Goal: Find specific page/section: Find specific page/section

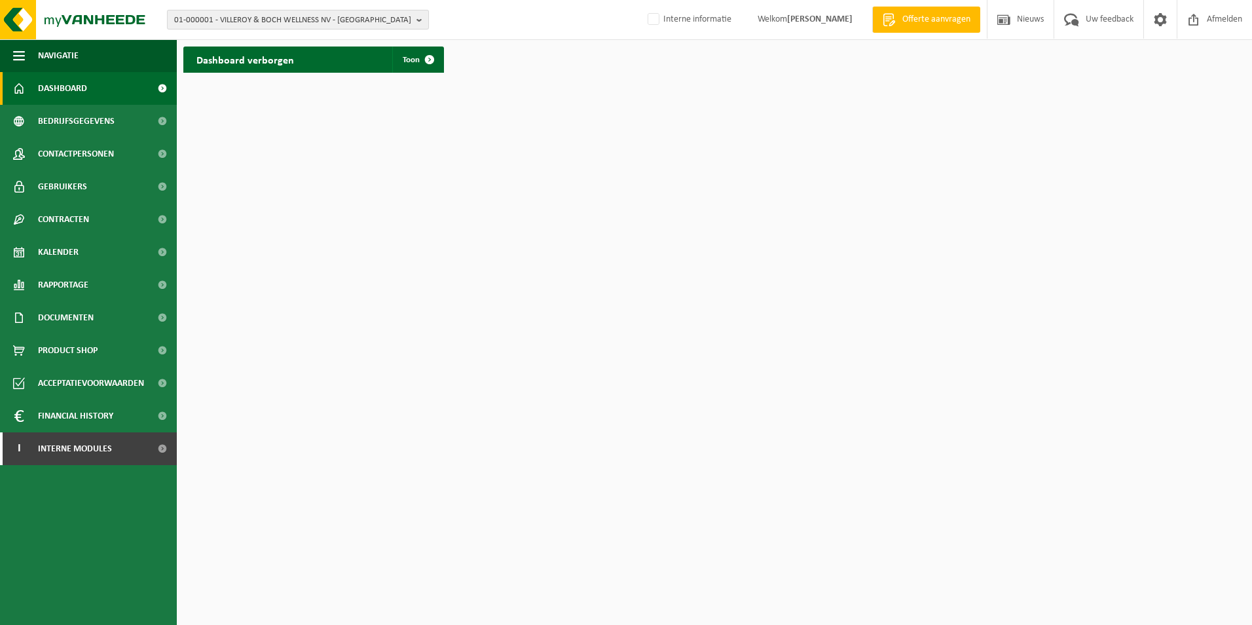
click at [420, 21] on b "button" at bounding box center [422, 19] width 12 height 18
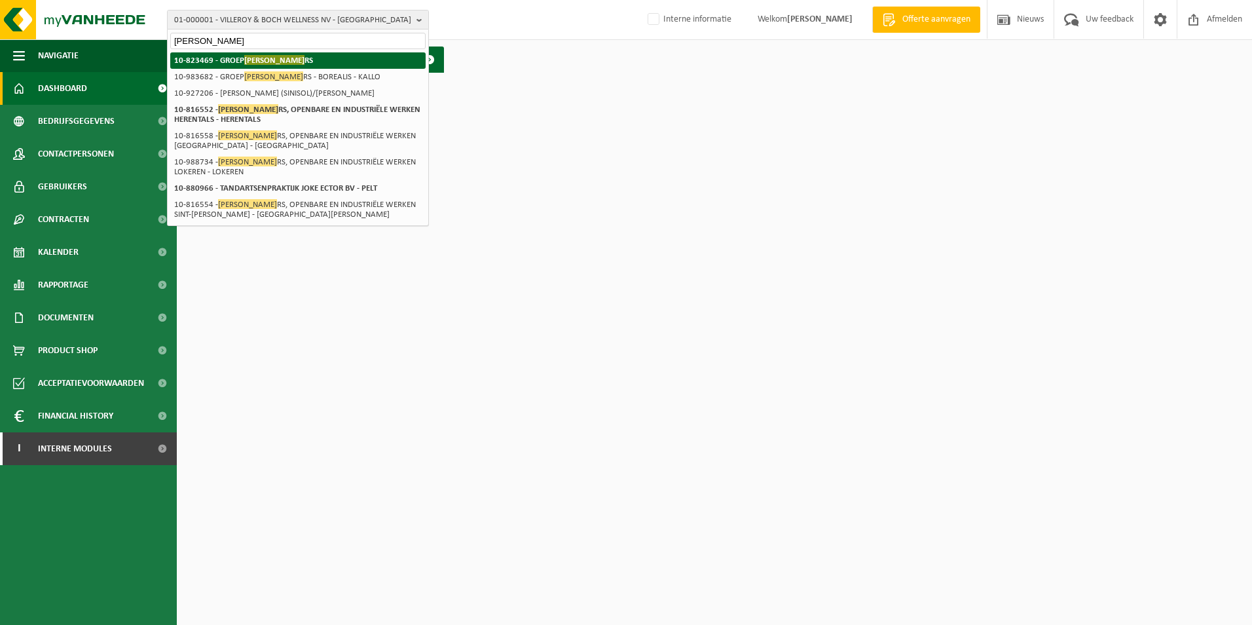
type input "victor peete"
click at [264, 64] on span "VICTOR PEETE" at bounding box center [274, 60] width 60 height 10
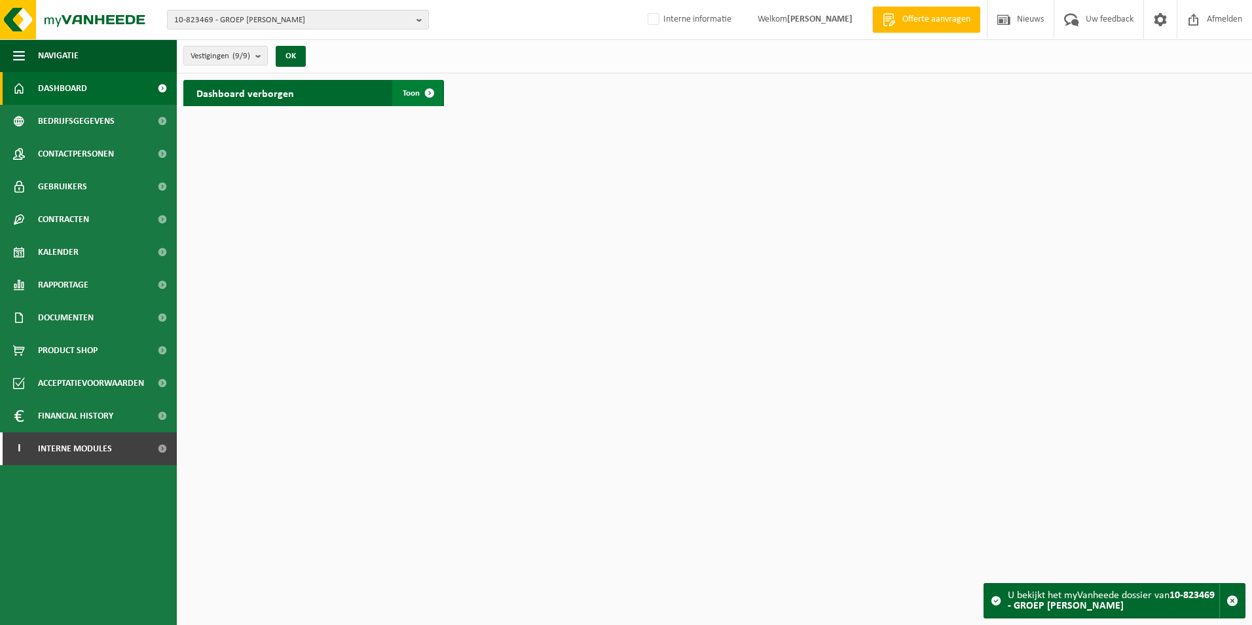
click at [418, 94] on span at bounding box center [429, 93] width 26 height 26
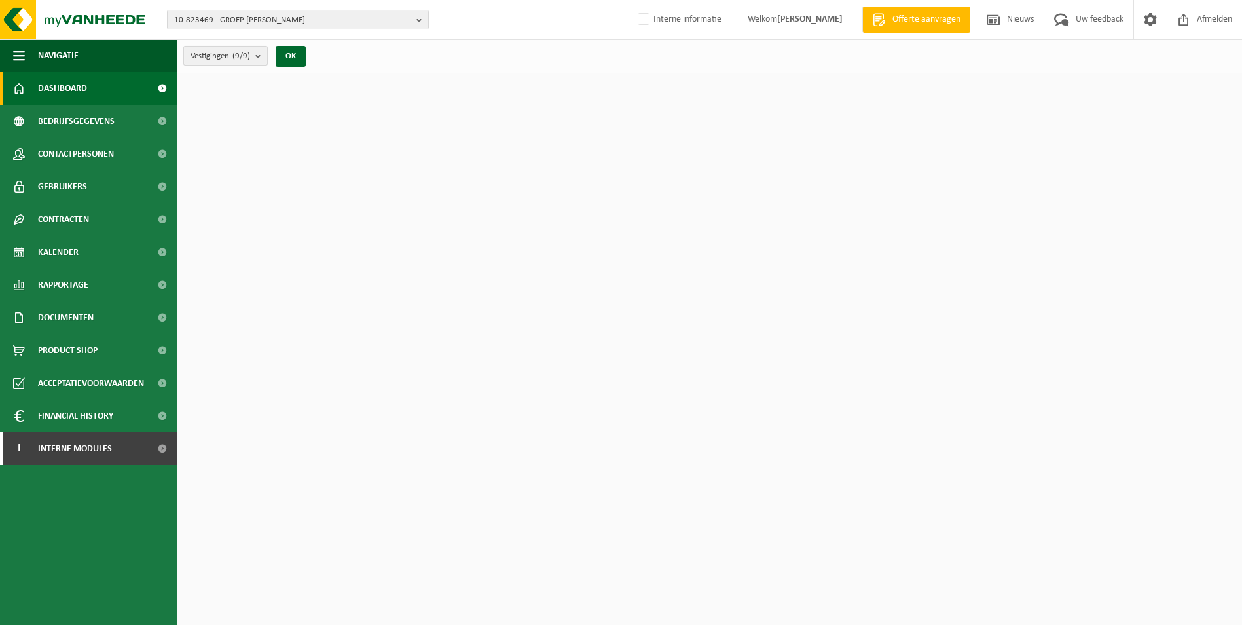
click at [255, 57] on button "Vestigingen (9/9)" at bounding box center [225, 56] width 84 height 20
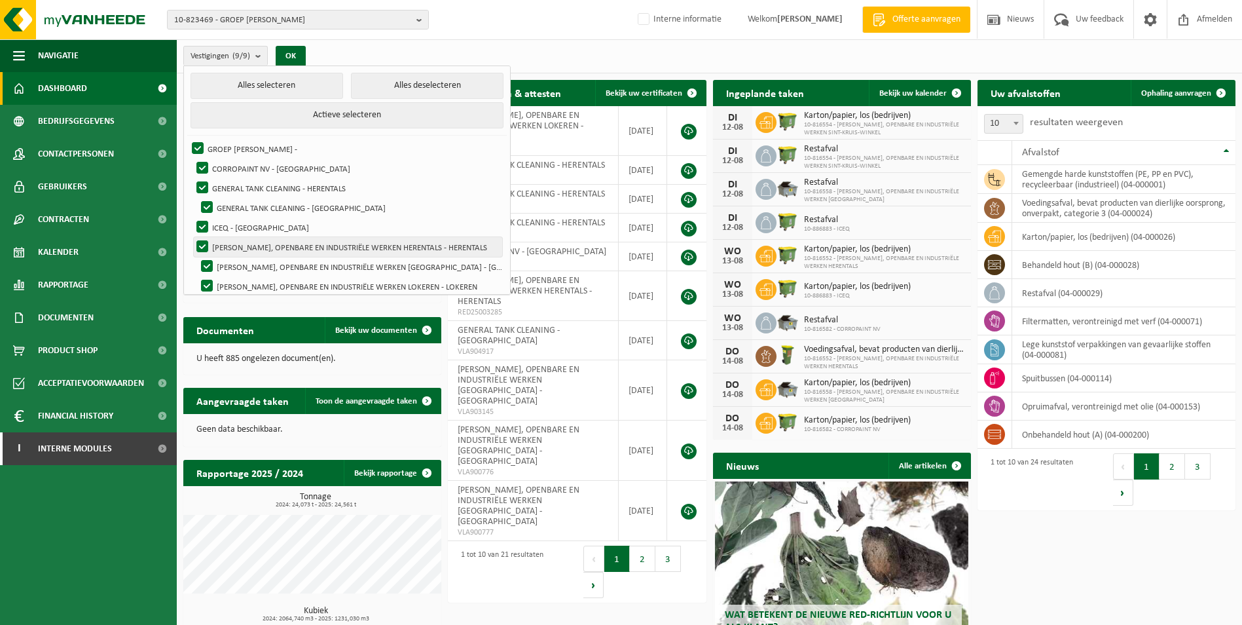
click at [373, 247] on label "VICTOR PEETERS, OPENBARE EN INDUSTRIËLE WERKEN HERENTALS - HERENTALS" at bounding box center [348, 247] width 308 height 20
click at [192, 237] on input "VICTOR PEETERS, OPENBARE EN INDUSTRIËLE WERKEN HERENTALS - HERENTALS" at bounding box center [191, 236] width 1 height 1
click at [314, 244] on label "VICTOR PEETERS, OPENBARE EN INDUSTRIËLE WERKEN HERENTALS - HERENTALS" at bounding box center [348, 247] width 308 height 20
click at [192, 237] on input "VICTOR PEETERS, OPENBARE EN INDUSTRIËLE WERKEN HERENTALS - HERENTALS" at bounding box center [191, 236] width 1 height 1
checkbox input "true"
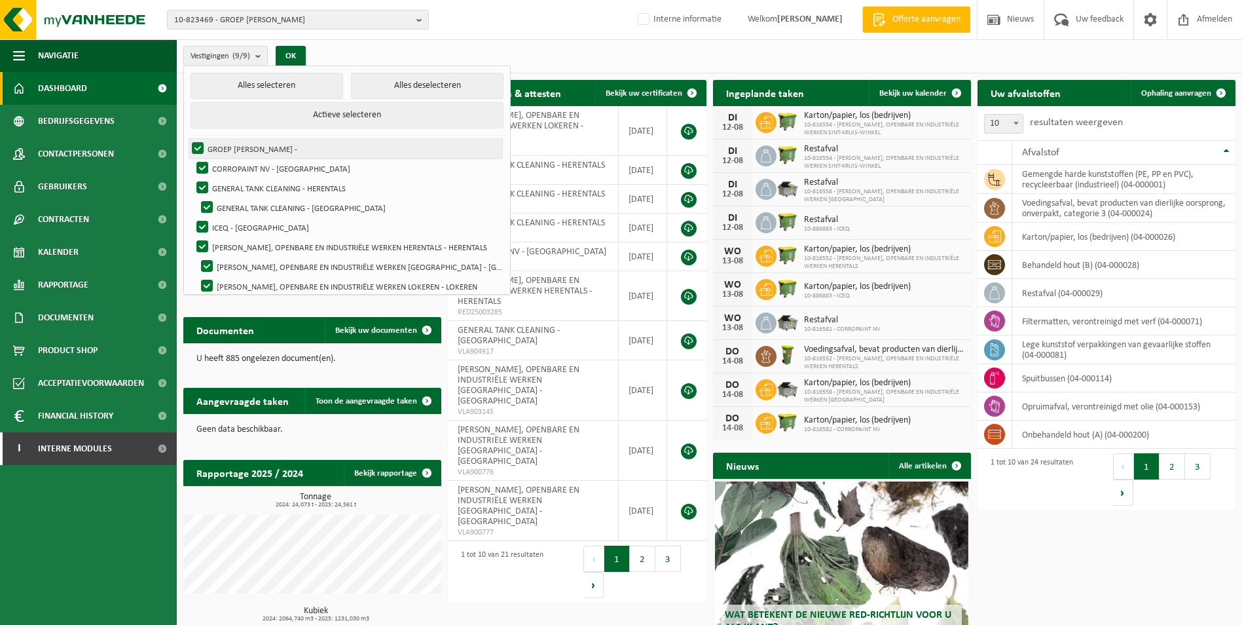
click at [217, 145] on label "GROEP VICTOR PEETERS -" at bounding box center [345, 149] width 313 height 20
click at [187, 139] on input "GROEP VICTOR PEETERS -" at bounding box center [187, 138] width 1 height 1
checkbox input "false"
click at [222, 162] on label "CORROPAINT NV - ANTWERPEN" at bounding box center [348, 168] width 308 height 20
click at [192, 158] on input "CORROPAINT NV - ANTWERPEN" at bounding box center [191, 158] width 1 height 1
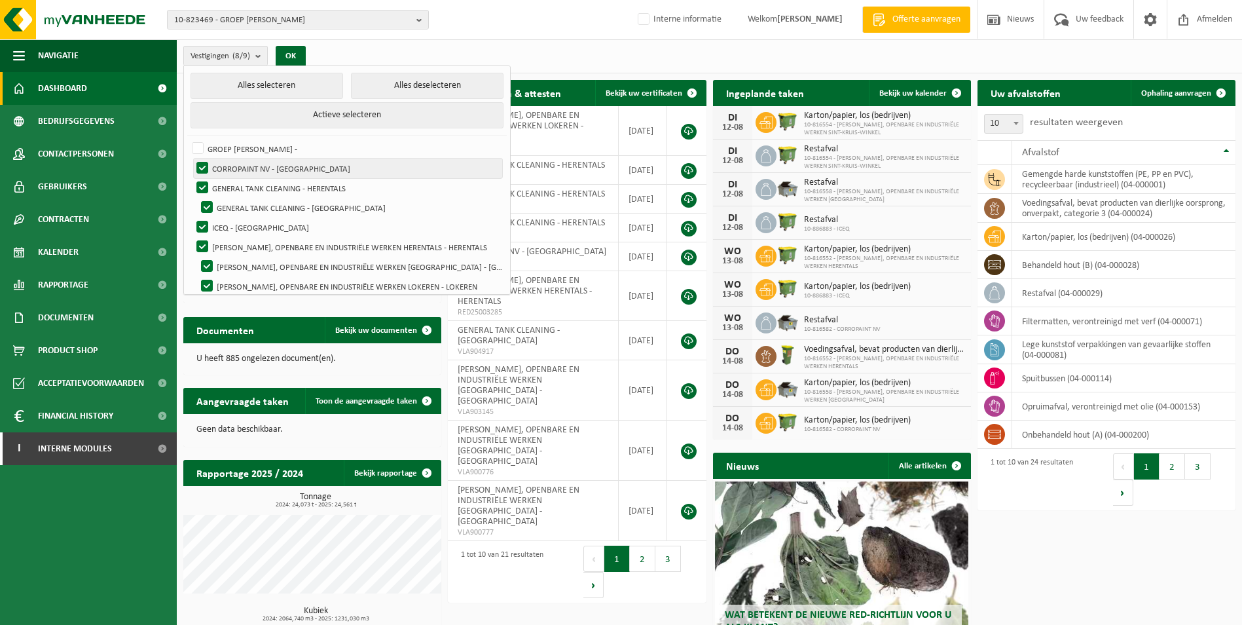
checkbox input "false"
click at [227, 186] on label "GENERAL TANK CLEANING - HERENTALS" at bounding box center [348, 188] width 308 height 20
click at [192, 178] on input "GENERAL TANK CLEANING - HERENTALS" at bounding box center [191, 177] width 1 height 1
checkbox input "false"
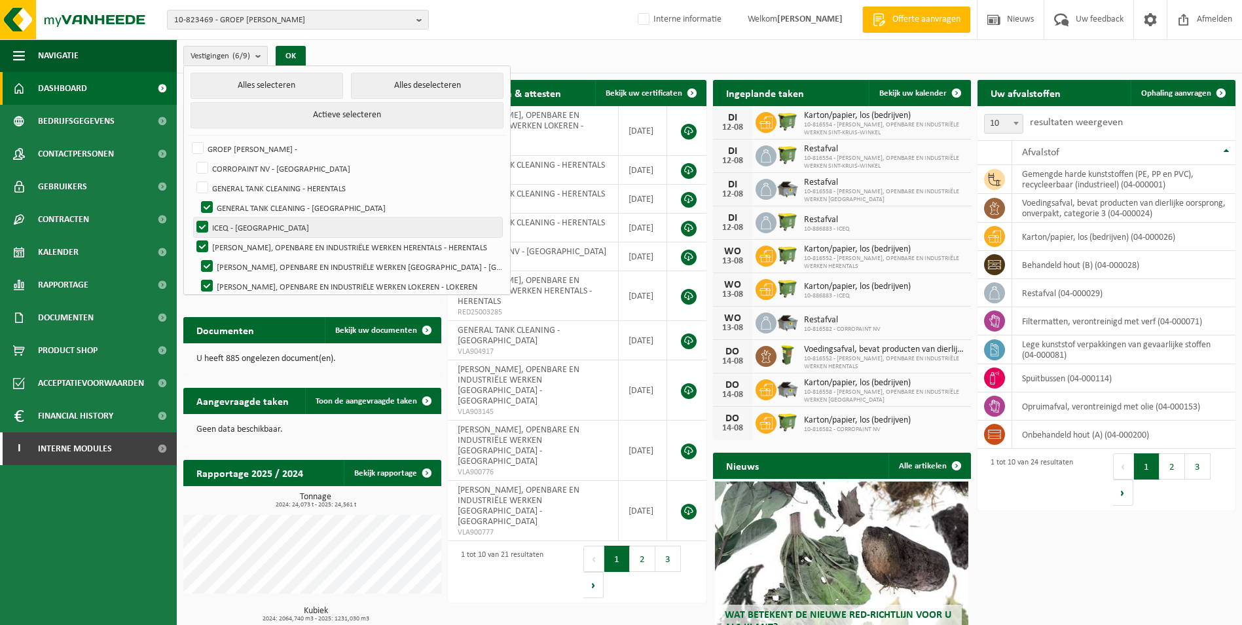
drag, startPoint x: 229, startPoint y: 203, endPoint x: 228, endPoint y: 225, distance: 22.3
click at [229, 204] on label "GENERAL TANK CLEANING - ANTWERPEN" at bounding box center [350, 208] width 305 height 20
click at [196, 198] on input "GENERAL TANK CLEANING - ANTWERPEN" at bounding box center [196, 197] width 1 height 1
checkbox input "false"
drag, startPoint x: 227, startPoint y: 229, endPoint x: 225, endPoint y: 246, distance: 17.1
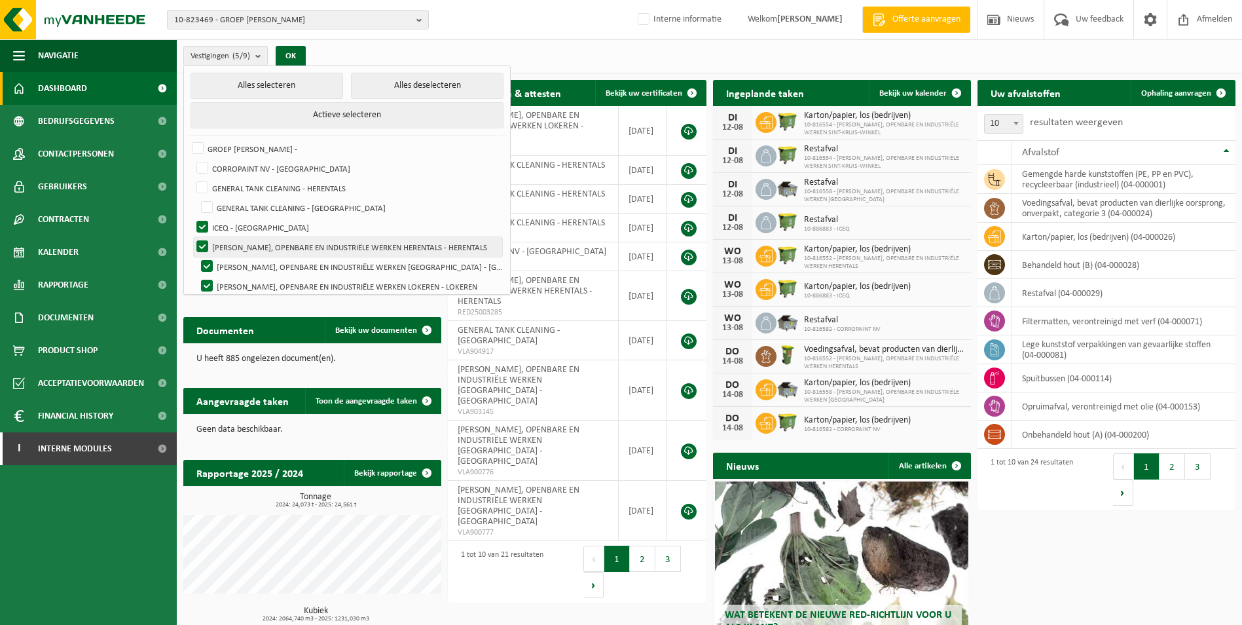
click at [226, 229] on label "ICEQ - ESSEN" at bounding box center [348, 227] width 308 height 20
click at [192, 217] on input "ICEQ - ESSEN" at bounding box center [191, 217] width 1 height 1
checkbox input "false"
click at [235, 262] on label "VICTOR PEETERS, OPENBARE EN INDUSTRIËLE WERKEN ANTWERPEN - ANTWERPEN" at bounding box center [350, 267] width 305 height 20
click at [196, 257] on input "VICTOR PEETERS, OPENBARE EN INDUSTRIËLE WERKEN ANTWERPEN - ANTWERPEN" at bounding box center [196, 256] width 1 height 1
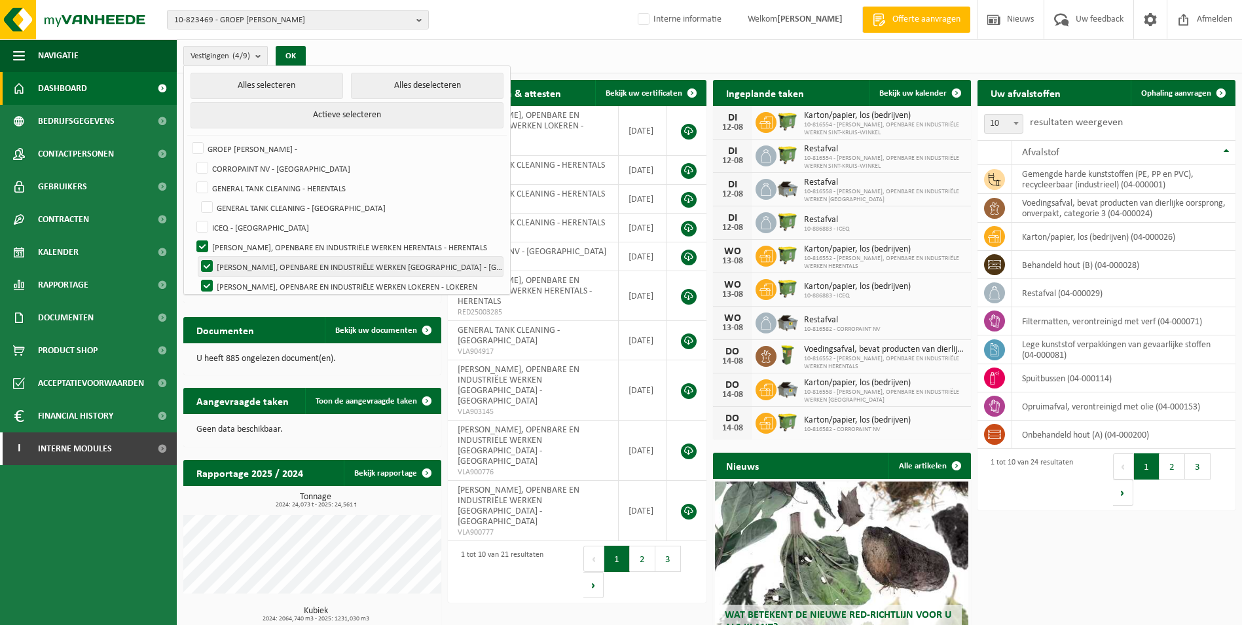
checkbox input "false"
click at [251, 286] on label "VICTOR PEETERS, OPENBARE EN INDUSTRIËLE WERKEN LOKEREN - LOKEREN" at bounding box center [350, 286] width 305 height 20
click at [196, 276] on input "VICTOR PEETERS, OPENBARE EN INDUSTRIËLE WERKEN LOKEREN - LOKEREN" at bounding box center [196, 276] width 1 height 1
checkbox input "false"
click at [353, 240] on label "VICTOR PEETERS, OPENBARE EN INDUSTRIËLE WERKEN HERENTALS - HERENTALS" at bounding box center [348, 247] width 308 height 20
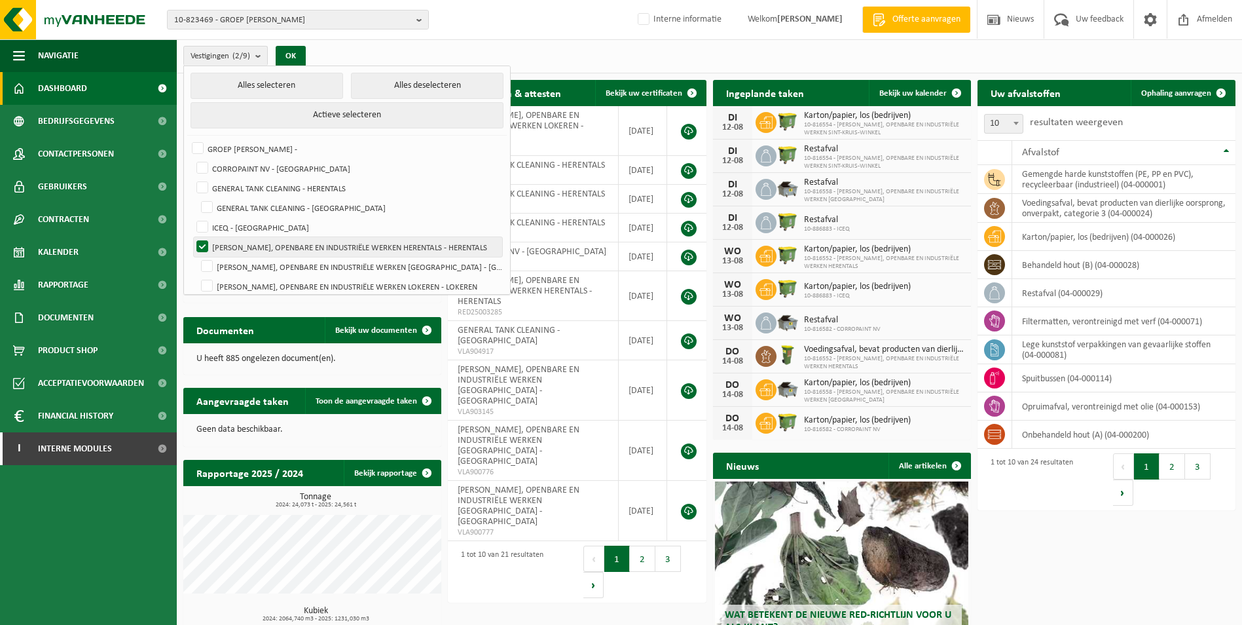
click at [192, 237] on input "VICTOR PEETERS, OPENBARE EN INDUSTRIËLE WERKEN HERENTALS - HERENTALS" at bounding box center [191, 236] width 1 height 1
click at [350, 245] on label "VICTOR PEETERS, OPENBARE EN INDUSTRIËLE WERKEN HERENTALS - HERENTALS" at bounding box center [348, 247] width 308 height 20
click at [192, 237] on input "VICTOR PEETERS, OPENBARE EN INDUSTRIËLE WERKEN HERENTALS - HERENTALS" at bounding box center [191, 236] width 1 height 1
click at [350, 245] on label "VICTOR PEETERS, OPENBARE EN INDUSTRIËLE WERKEN HERENTALS - HERENTALS" at bounding box center [348, 247] width 308 height 20
click at [192, 237] on input "VICTOR PEETERS, OPENBARE EN INDUSTRIËLE WERKEN HERENTALS - HERENTALS" at bounding box center [191, 236] width 1 height 1
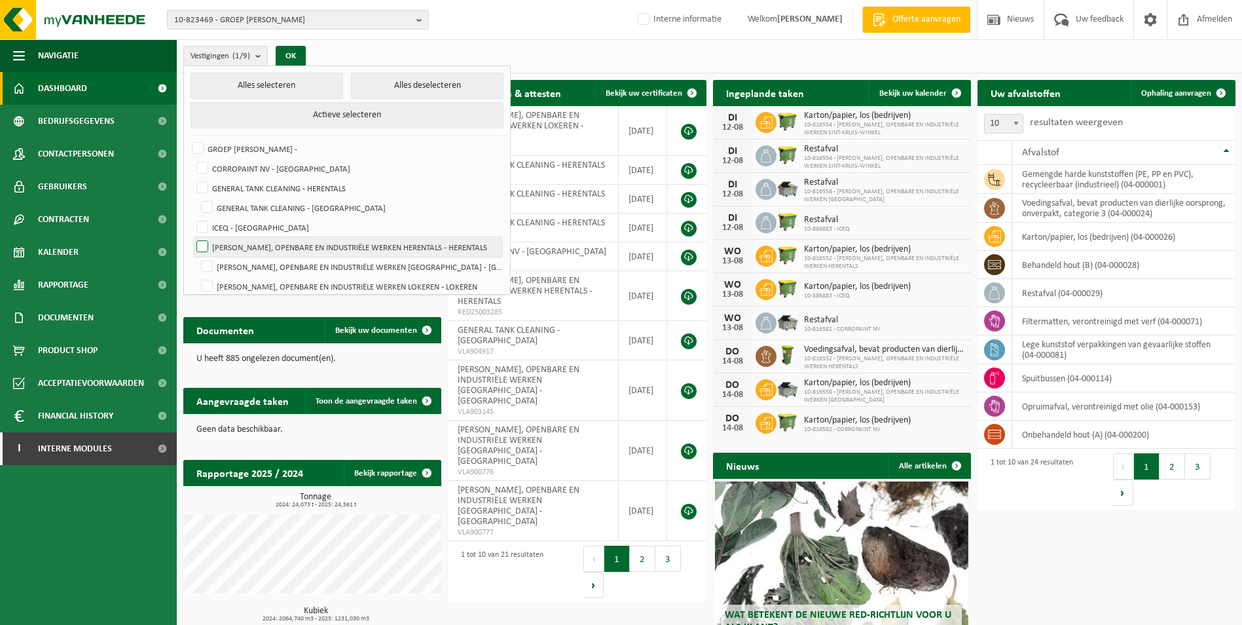
click at [384, 246] on label "VICTOR PEETERS, OPENBARE EN INDUSTRIËLE WERKEN HERENTALS - HERENTALS" at bounding box center [348, 247] width 308 height 20
click at [192, 237] on input "VICTOR PEETERS, OPENBARE EN INDUSTRIËLE WERKEN HERENTALS - HERENTALS" at bounding box center [191, 236] width 1 height 1
checkbox input "true"
click at [512, 565] on div "1 tot 10 van 21 resultaten" at bounding box center [498, 571] width 89 height 55
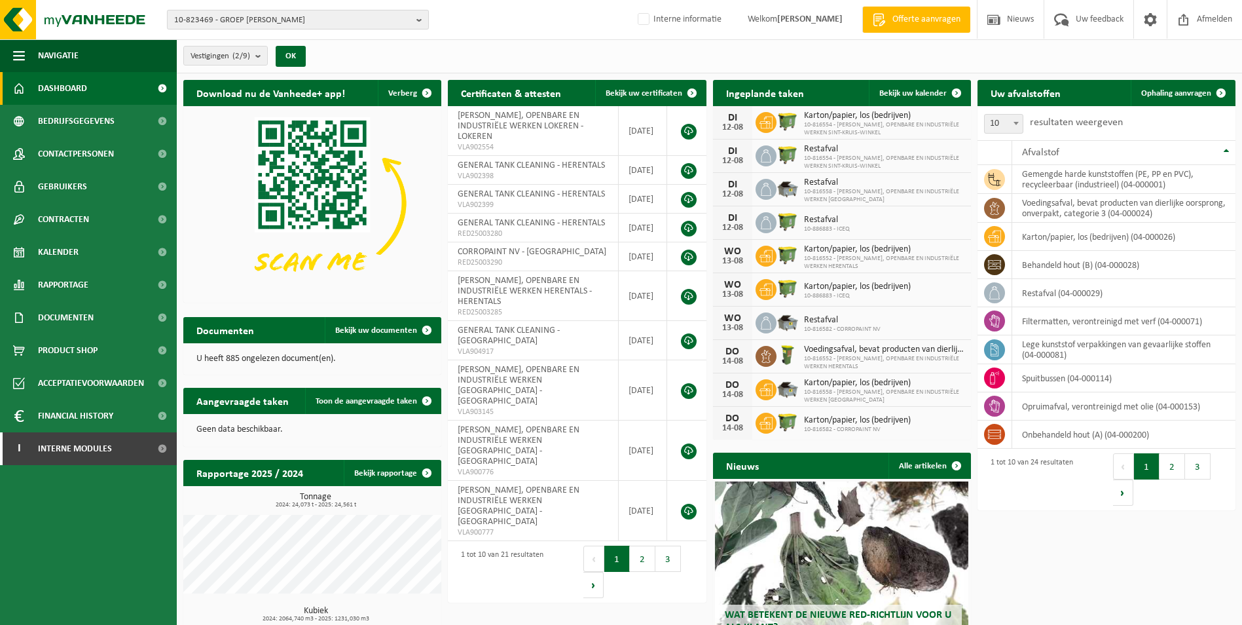
click at [291, 18] on span "10-823469 - GROEP [PERSON_NAME]" at bounding box center [292, 20] width 237 height 20
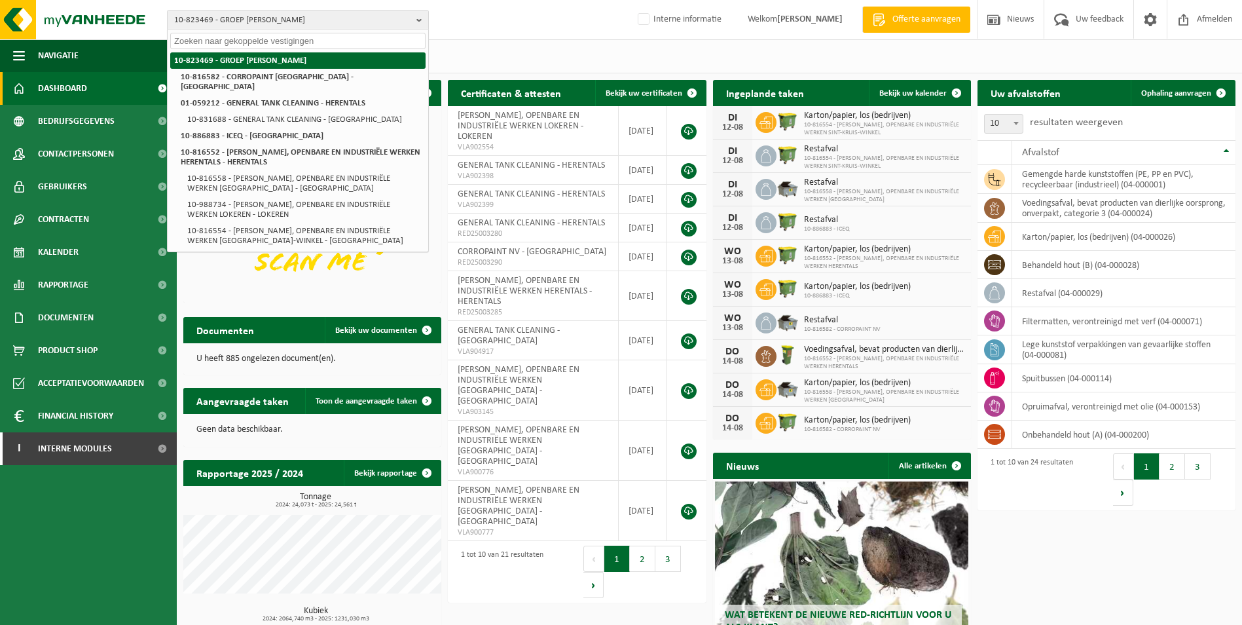
click at [293, 54] on li "10-823469 - GROEP [PERSON_NAME]" at bounding box center [297, 60] width 255 height 16
click at [289, 59] on strong "10-823469 - GROEP [PERSON_NAME]" at bounding box center [240, 60] width 132 height 9
click at [492, 64] on div "Vestigingen (2/9) Alles selecteren Alles deselecteren Actieve selecteren GROEP …" at bounding box center [709, 56] width 1065 height 34
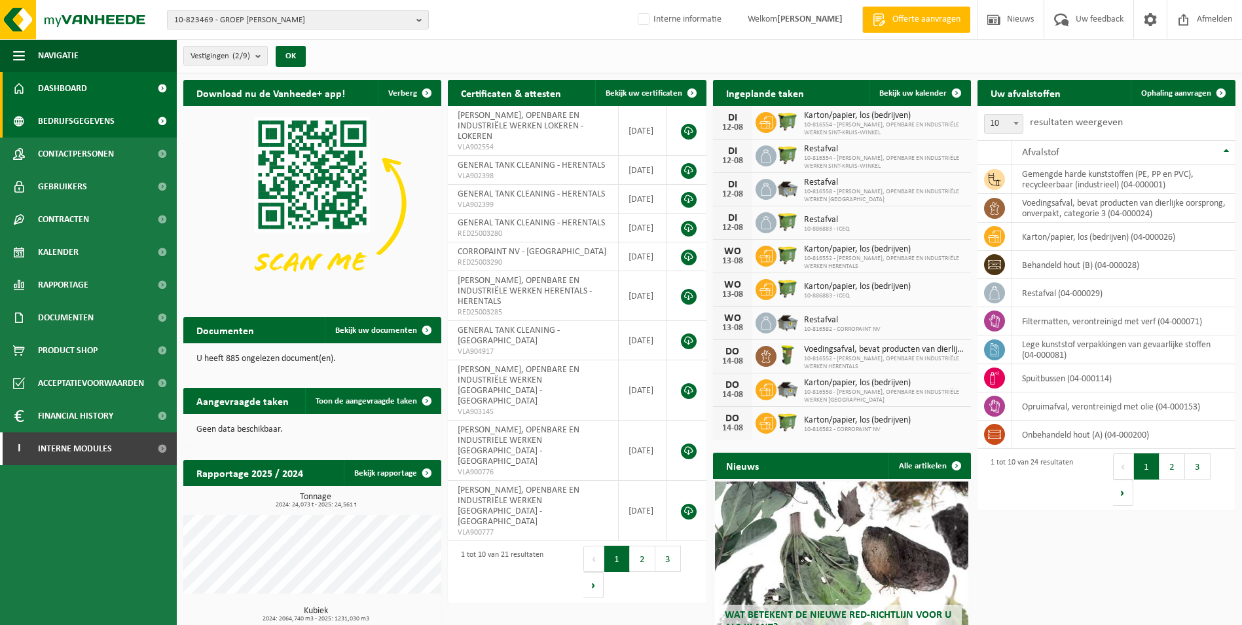
click at [58, 125] on span "Bedrijfsgegevens" at bounding box center [76, 121] width 77 height 33
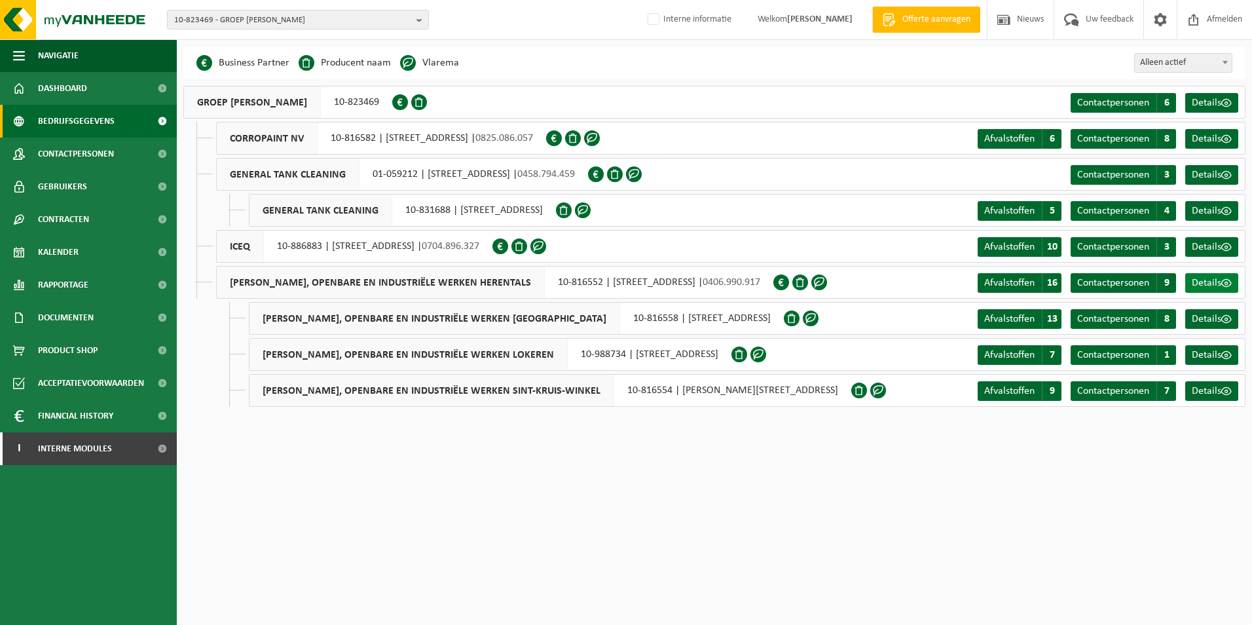
click at [1215, 286] on span "Details" at bounding box center [1206, 283] width 29 height 10
